Goal: Transaction & Acquisition: Purchase product/service

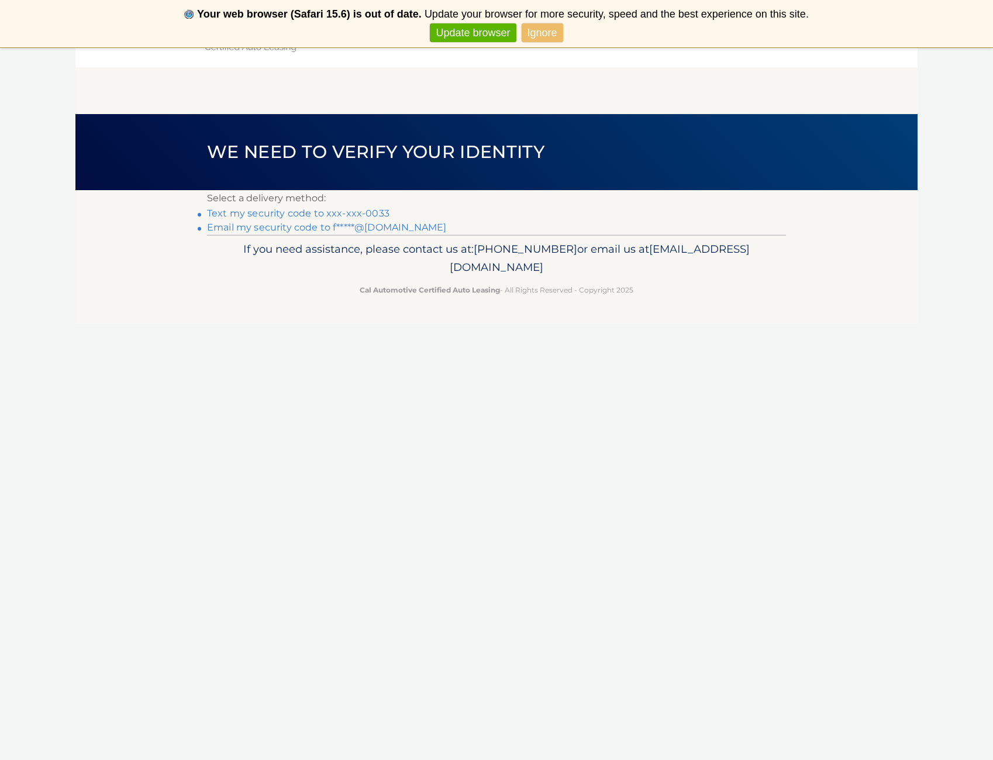
click at [330, 214] on link "Text my security code to xxx-xxx-0033" at bounding box center [298, 213] width 182 height 11
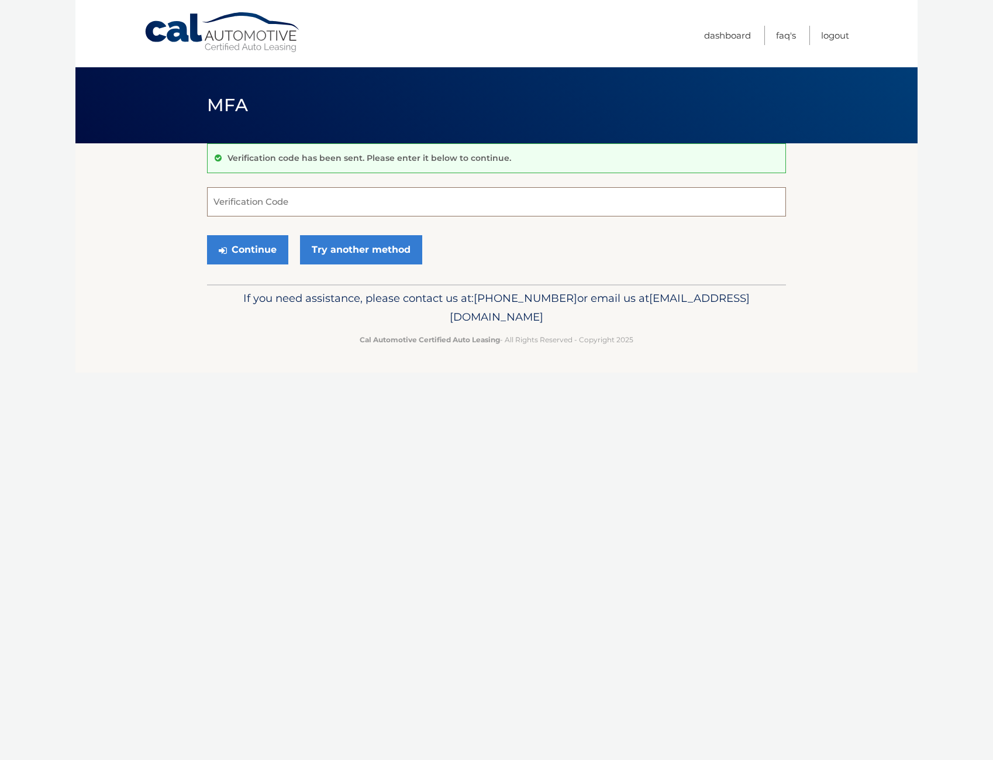
click at [307, 199] on input "Verification Code" at bounding box center [496, 201] width 579 height 29
type input "941600"
click at [274, 254] on button "Continue" at bounding box center [247, 249] width 81 height 29
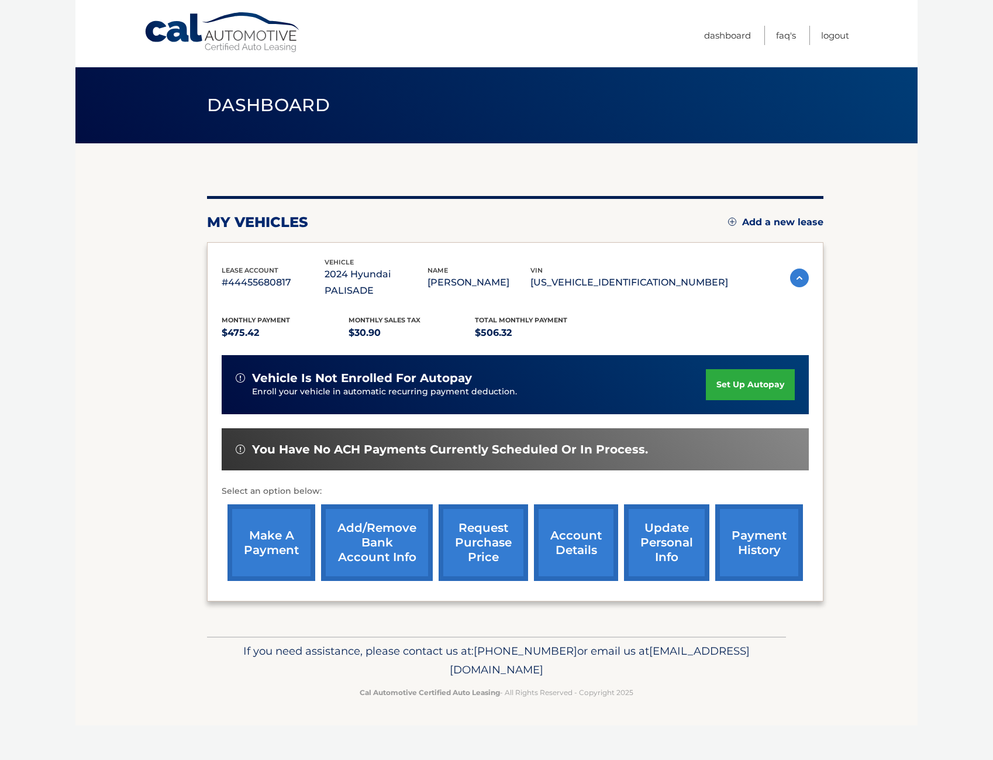
click at [261, 526] on link "make a payment" at bounding box center [271, 542] width 88 height 77
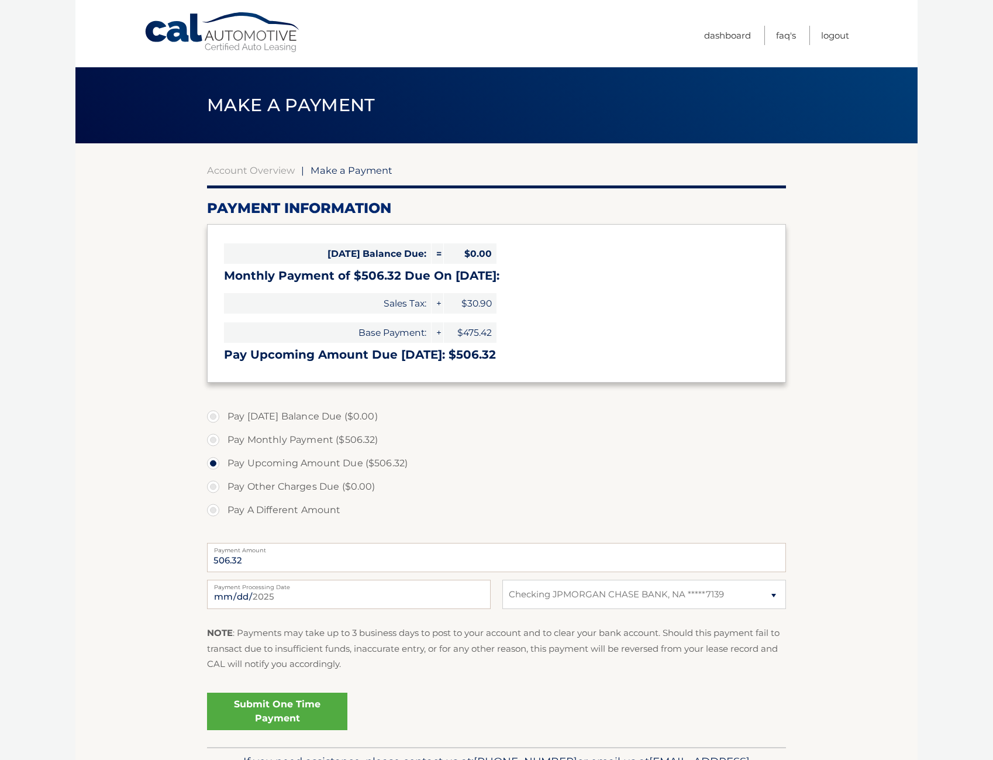
select select "ZWI3Zjg3NTItNDY2NS00ZjY2LWI1MTUtNWExMDQzYjZjZTY3"
click at [215, 438] on label "Pay Monthly Payment ($506.32)" at bounding box center [496, 439] width 579 height 23
click at [215, 438] on input "Pay Monthly Payment ($506.32)" at bounding box center [218, 437] width 12 height 19
radio input "true"
click at [288, 716] on link "Submit One Time Payment" at bounding box center [277, 710] width 140 height 37
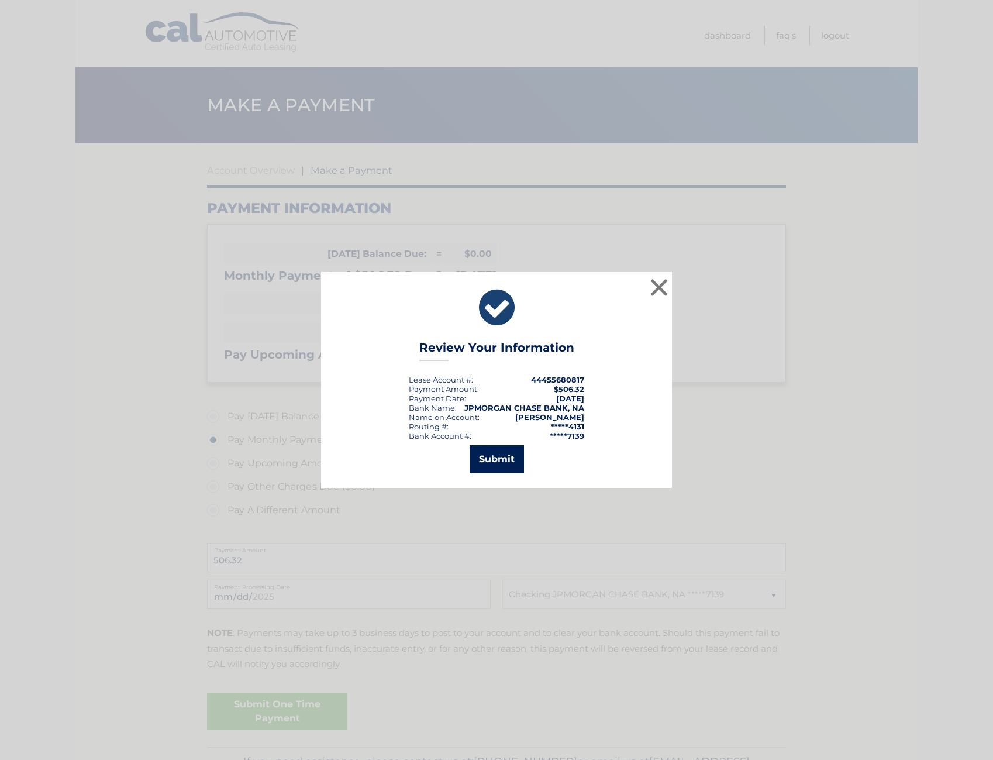
click at [500, 464] on button "Submit" at bounding box center [497, 459] width 54 height 28
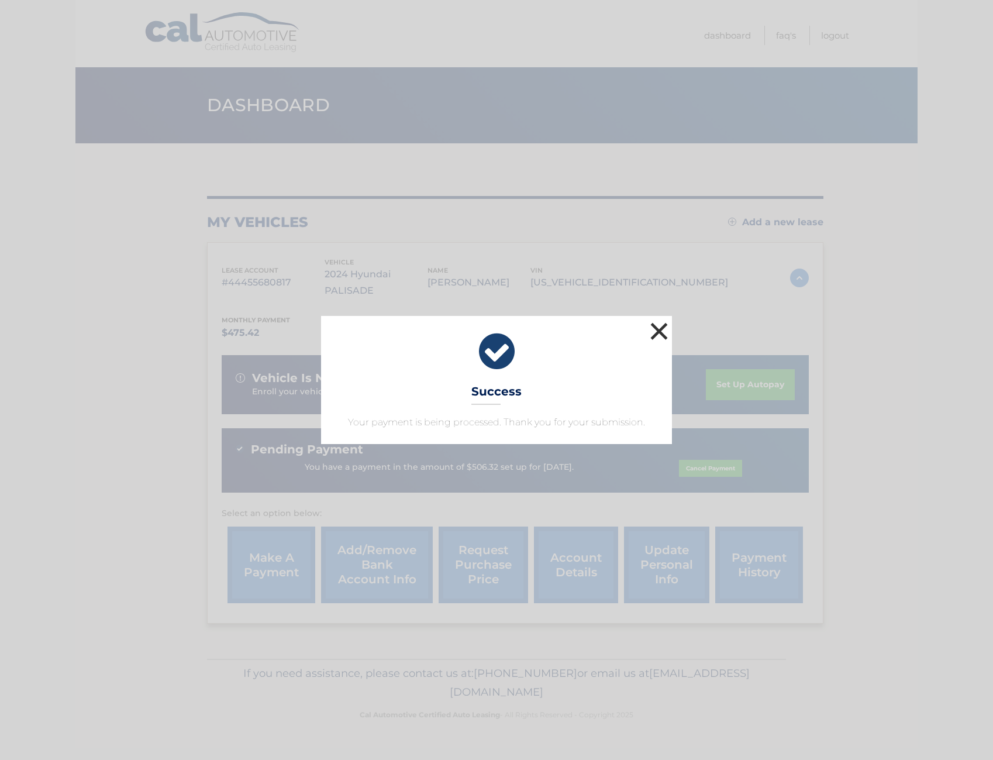
click at [656, 332] on button "×" at bounding box center [658, 330] width 23 height 23
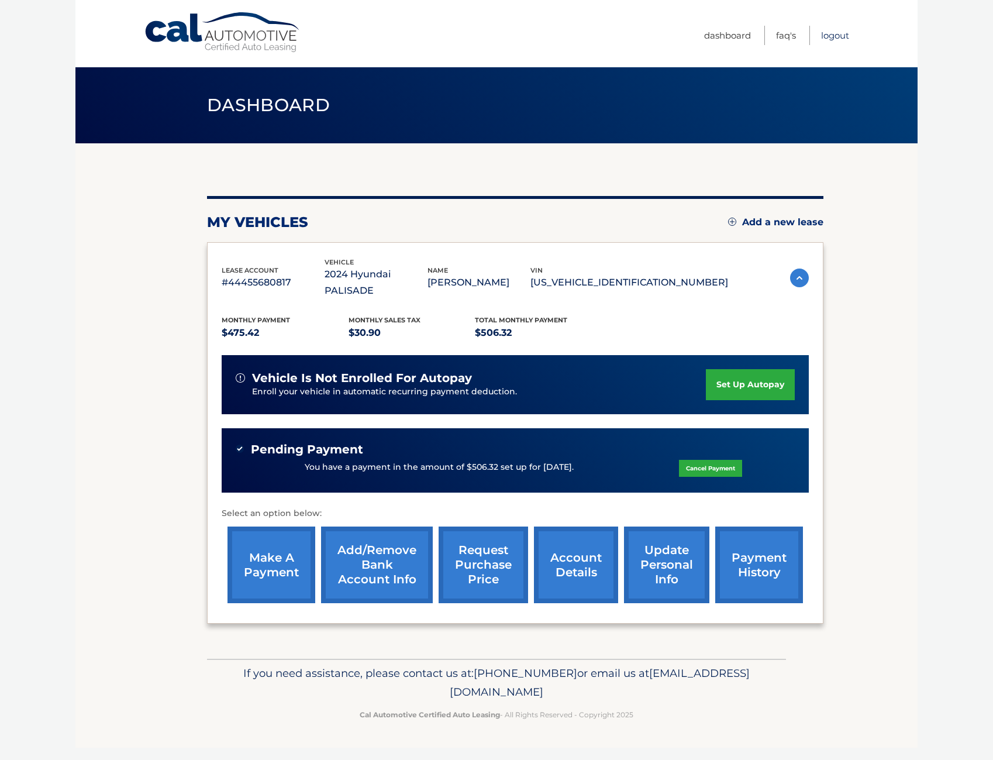
click at [836, 39] on link "Logout" at bounding box center [835, 35] width 28 height 19
